Goal: Check status: Check status

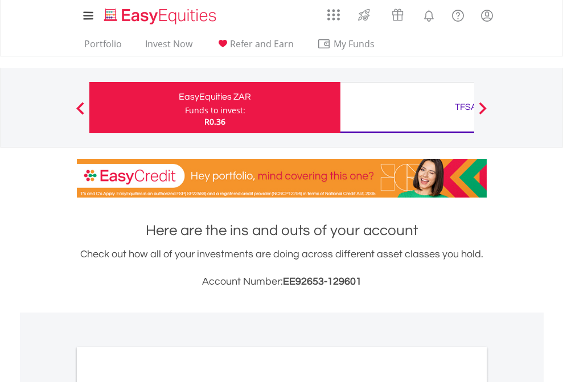
click at [185, 108] on div "Funds to invest:" at bounding box center [215, 110] width 60 height 11
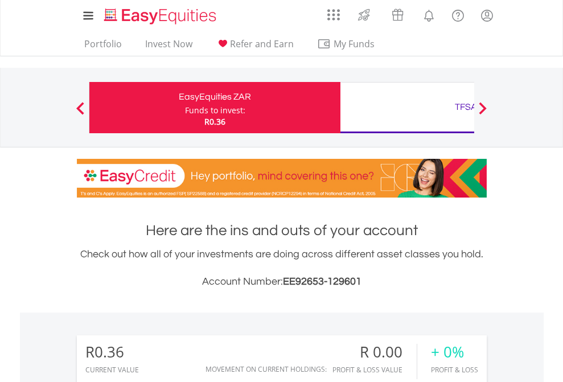
scroll to position [109, 179]
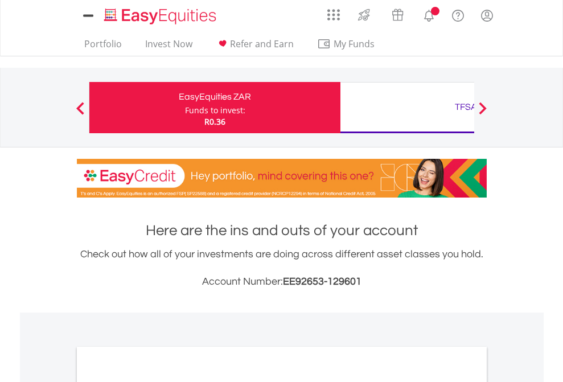
scroll to position [684, 0]
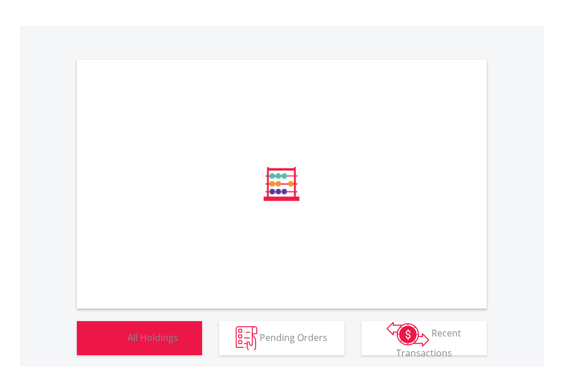
click at [127, 343] on span "All Holdings" at bounding box center [152, 337] width 51 height 13
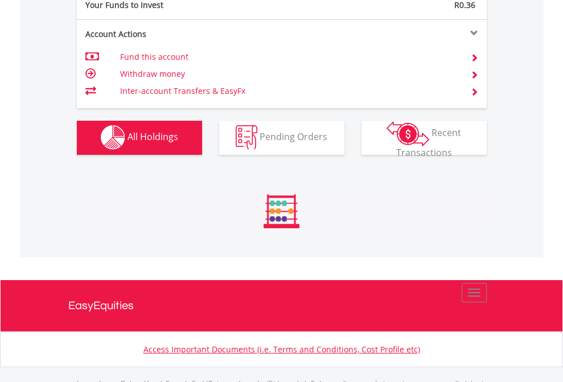
scroll to position [1126, 0]
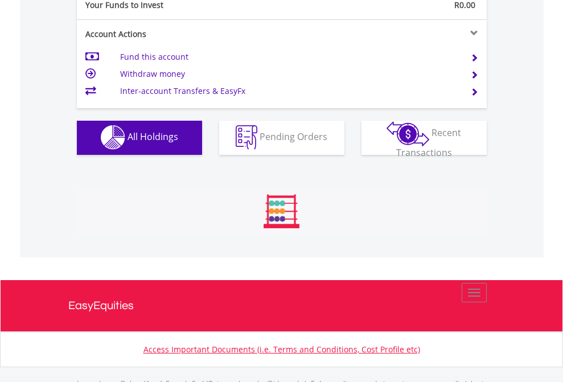
scroll to position [1126, 0]
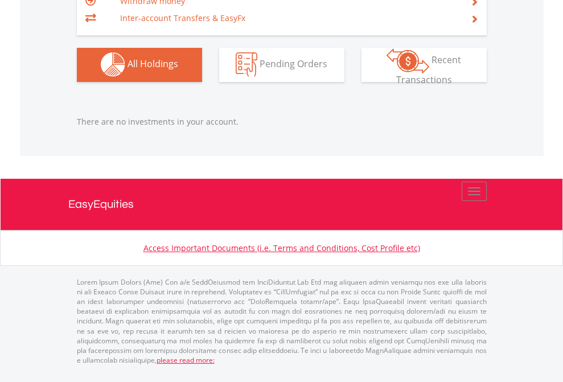
scroll to position [109, 179]
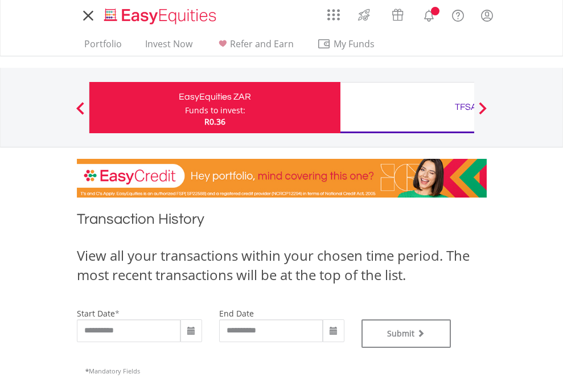
type input "**********"
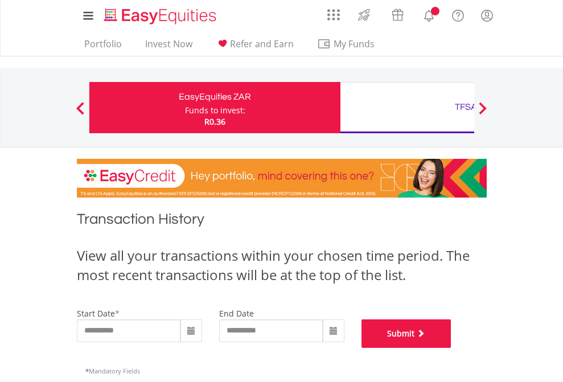
click at [451, 348] on button "Submit" at bounding box center [406, 333] width 90 height 28
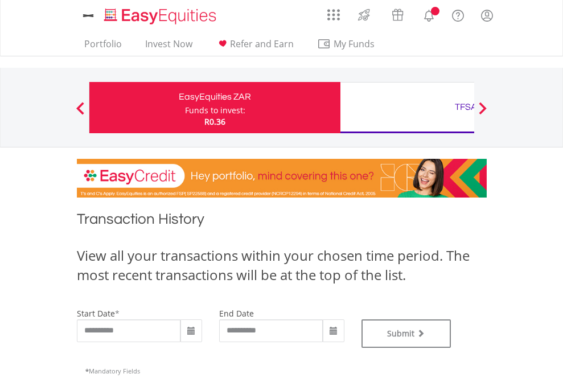
click at [407, 108] on div "TFSA" at bounding box center [465, 107] width 237 height 16
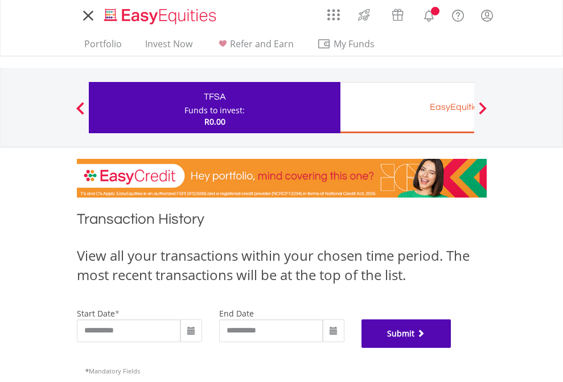
click at [451, 348] on button "Submit" at bounding box center [406, 333] width 90 height 28
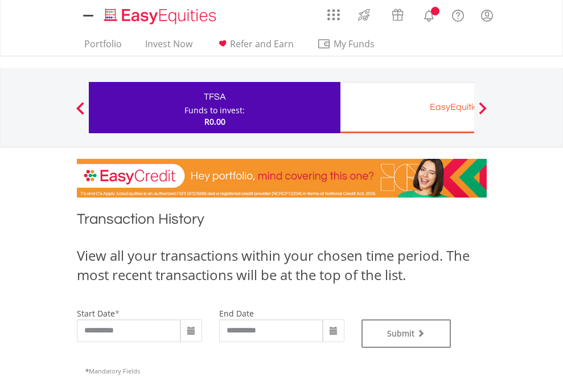
click at [407, 108] on div "EasyEquities EUR" at bounding box center [465, 107] width 237 height 16
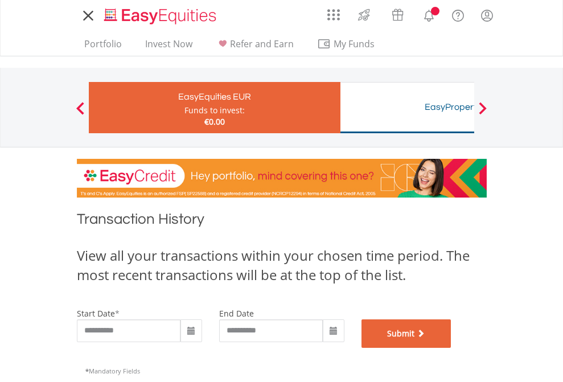
click at [451, 348] on button "Submit" at bounding box center [406, 333] width 90 height 28
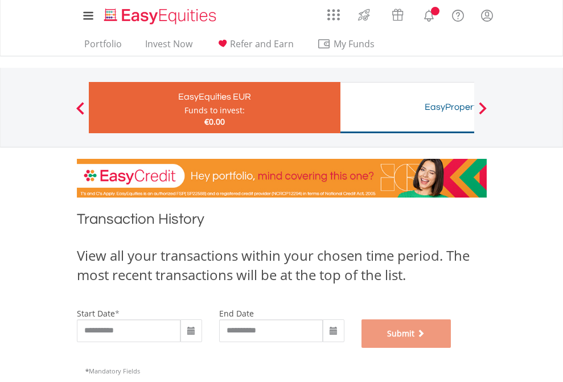
scroll to position [461, 0]
